Goal: Transaction & Acquisition: Obtain resource

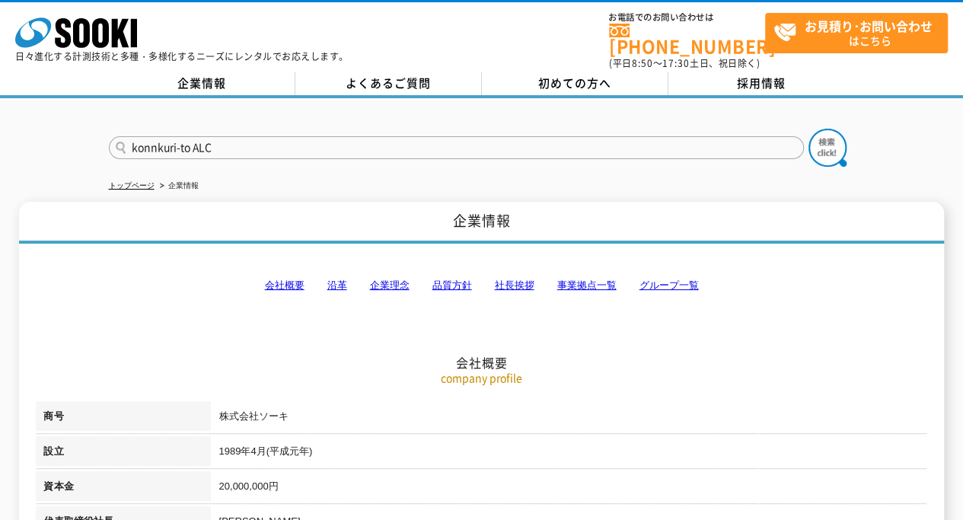
type input "konnkuri-to ALC"
click at [809, 129] on button at bounding box center [828, 148] width 38 height 38
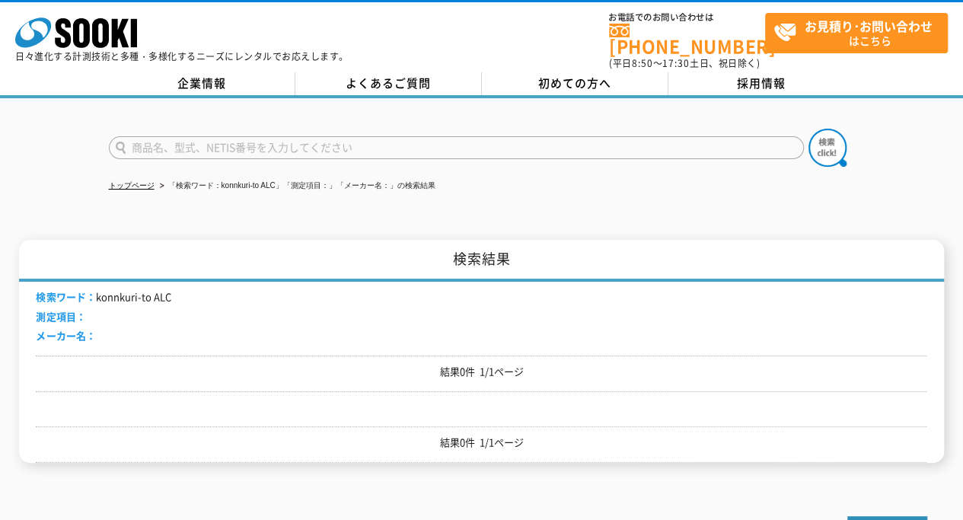
click at [170, 136] on input "text" at bounding box center [456, 147] width 695 height 23
type input "コンクリートALC"
click at [809, 129] on button at bounding box center [828, 148] width 38 height 38
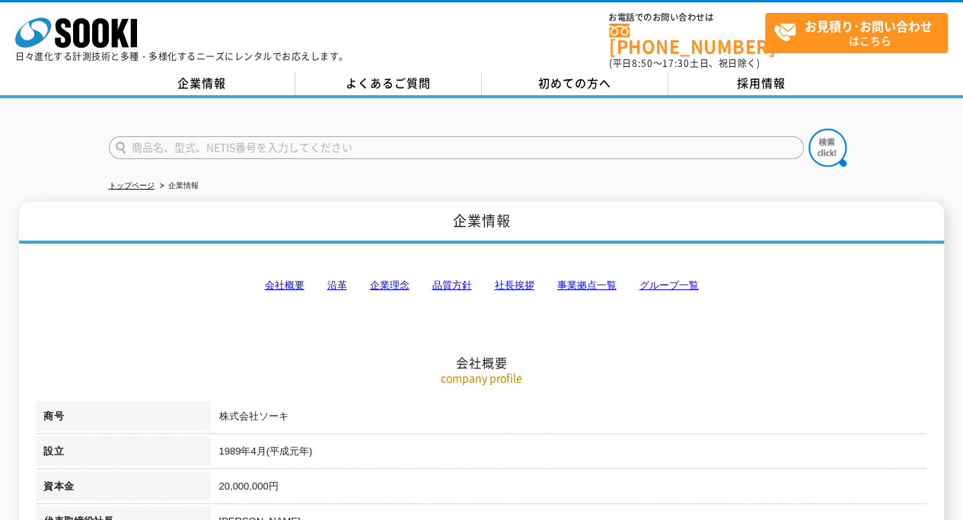
click at [168, 138] on input "text" at bounding box center [456, 147] width 695 height 23
type input "含水計"
click at [809, 129] on button at bounding box center [828, 148] width 38 height 38
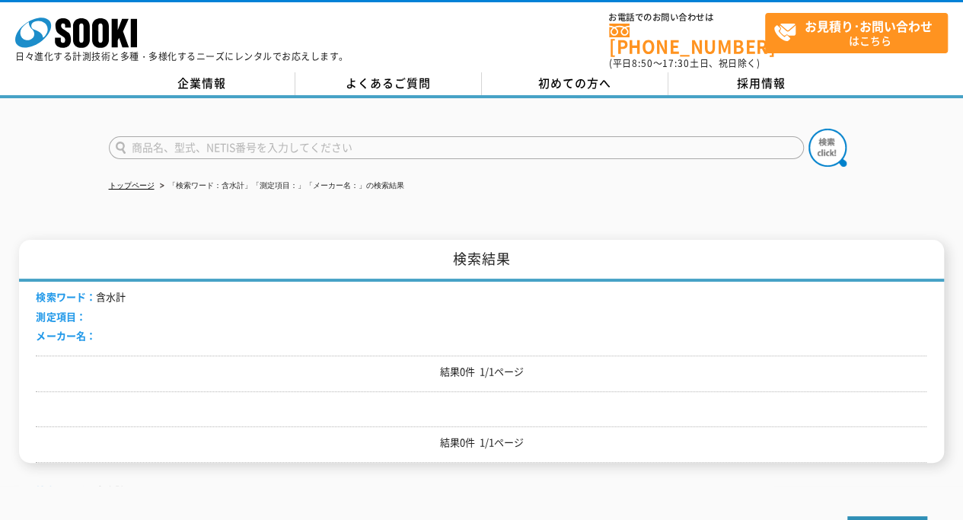
click at [145, 139] on input "text" at bounding box center [456, 147] width 695 height 23
click at [193, 136] on input "水分計" at bounding box center [456, 147] width 695 height 23
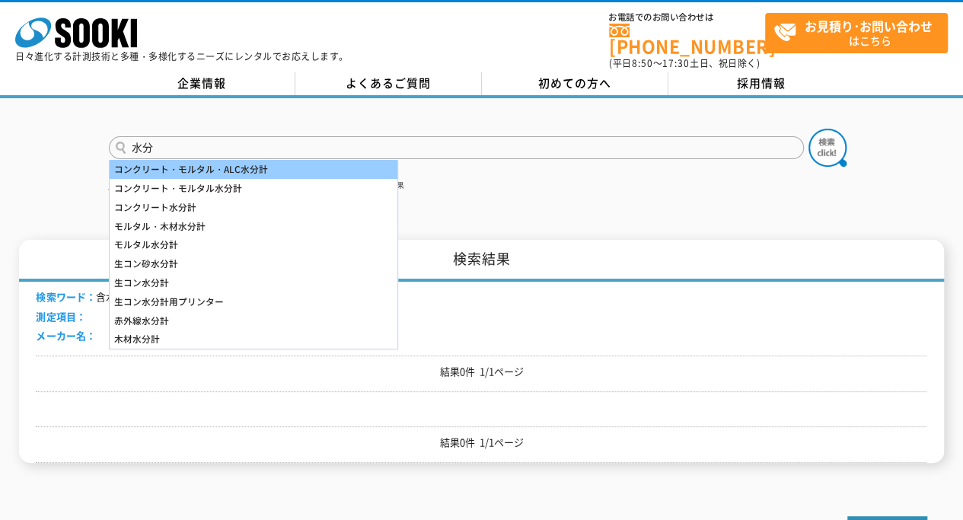
click at [215, 160] on div "コンクリート・モルタル・ALC水分計" at bounding box center [254, 169] width 288 height 19
type input "コンクリート・モルタル・ALC水分計"
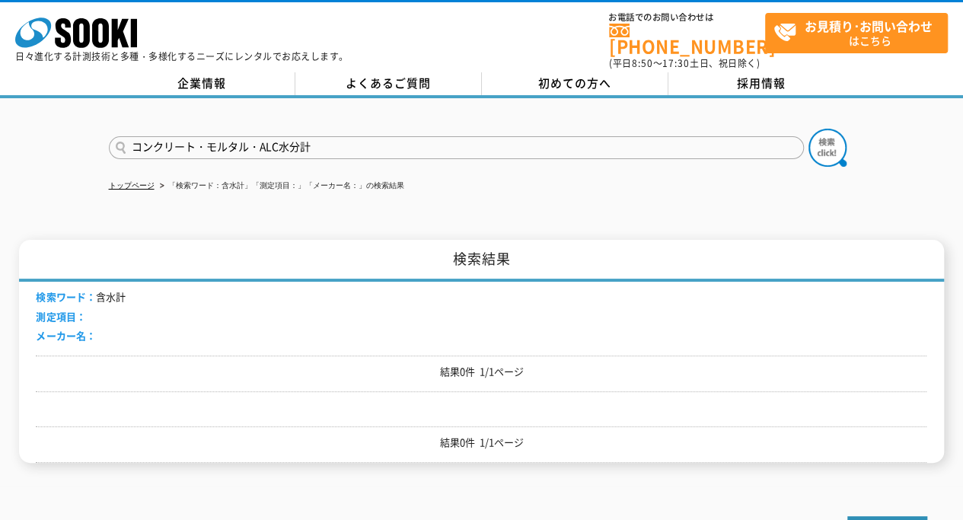
click at [809, 129] on button at bounding box center [828, 148] width 38 height 38
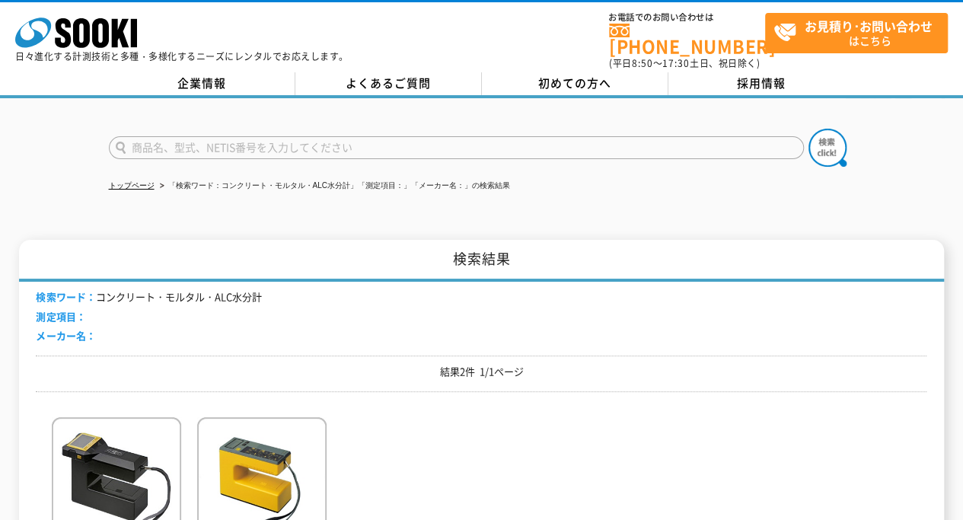
scroll to position [152, 0]
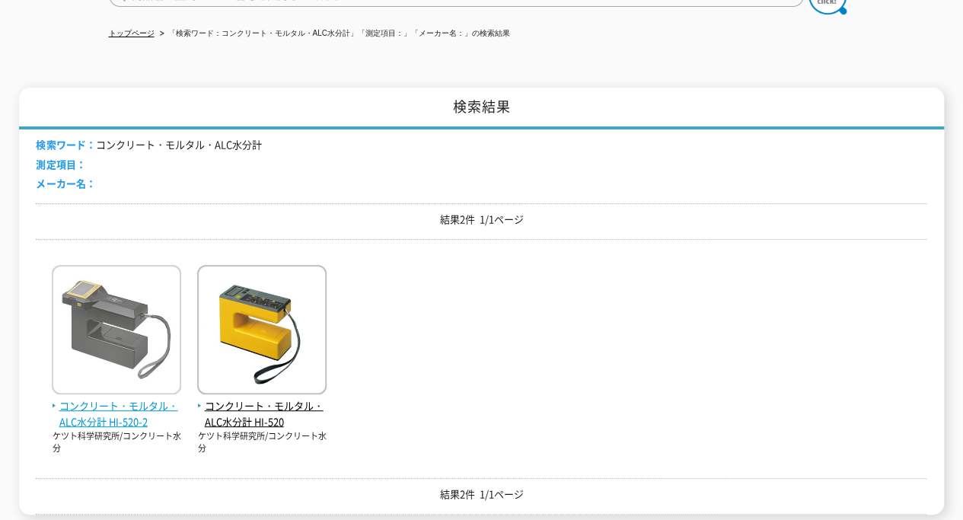
click at [110, 327] on img at bounding box center [116, 331] width 129 height 133
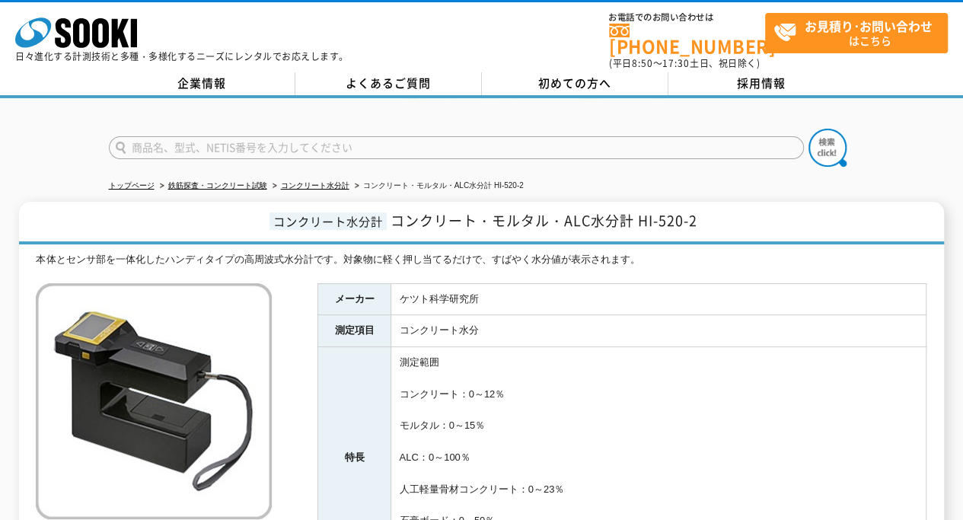
scroll to position [152, 0]
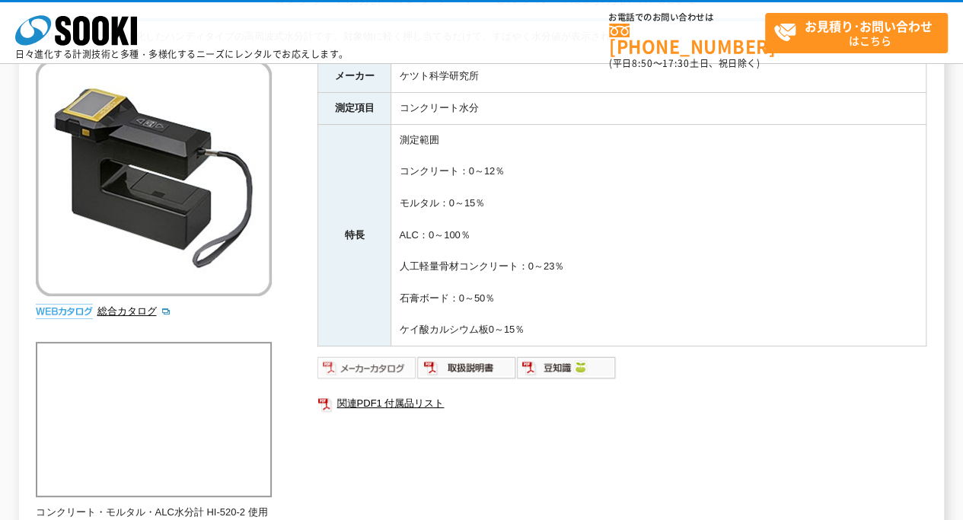
click at [379, 362] on img at bounding box center [368, 368] width 100 height 24
